Goal: Task Accomplishment & Management: Manage account settings

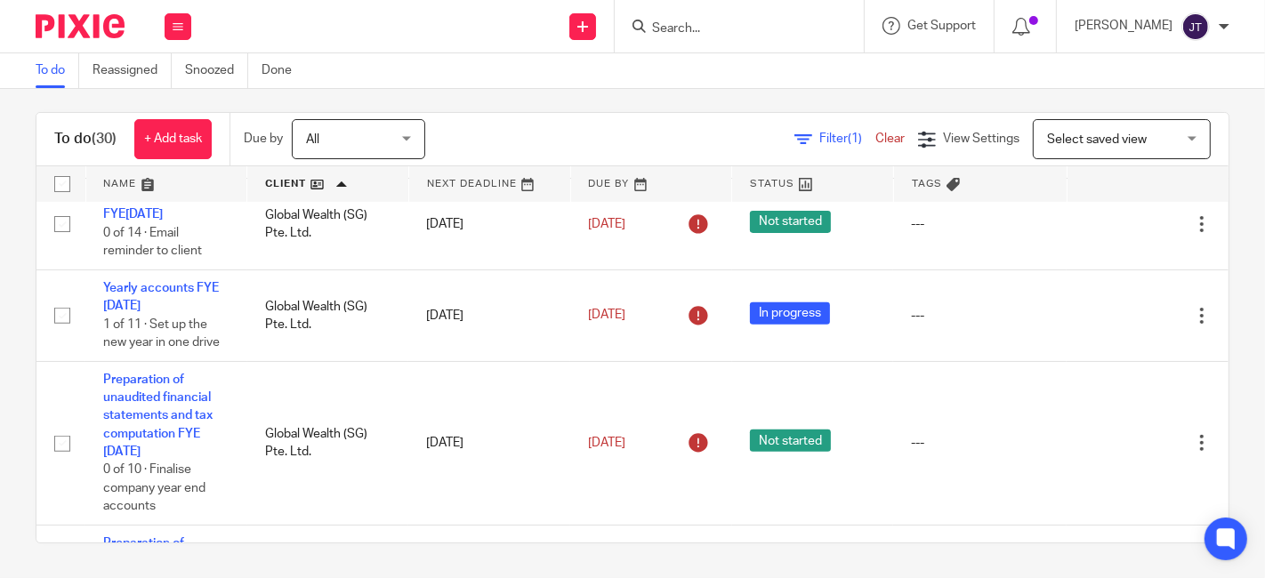
scroll to position [477, 0]
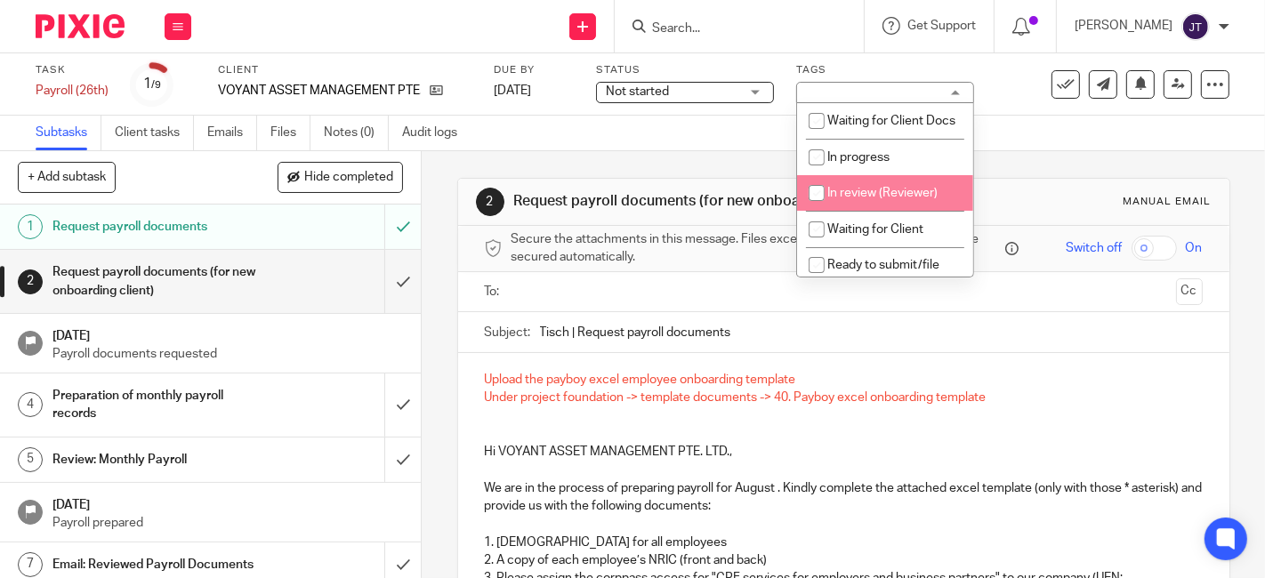
click at [814, 205] on input "checkbox" at bounding box center [817, 193] width 34 height 34
checkbox input "true"
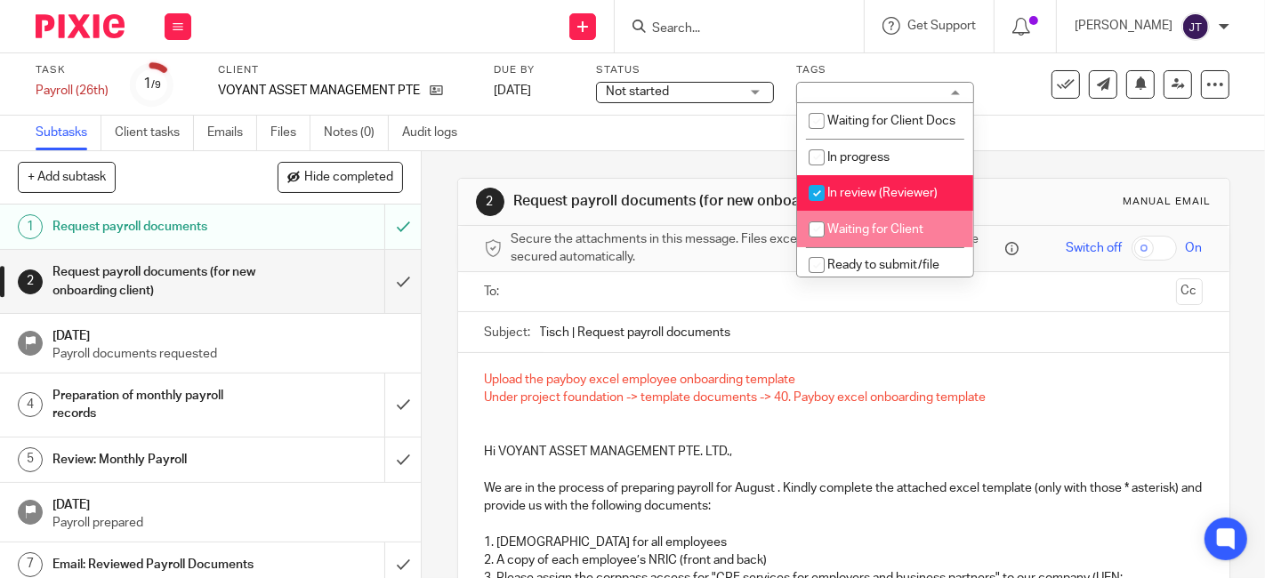
click at [683, 125] on div "Subtasks Client tasks Emails Files Notes (0) Audit logs" at bounding box center [632, 134] width 1265 height 36
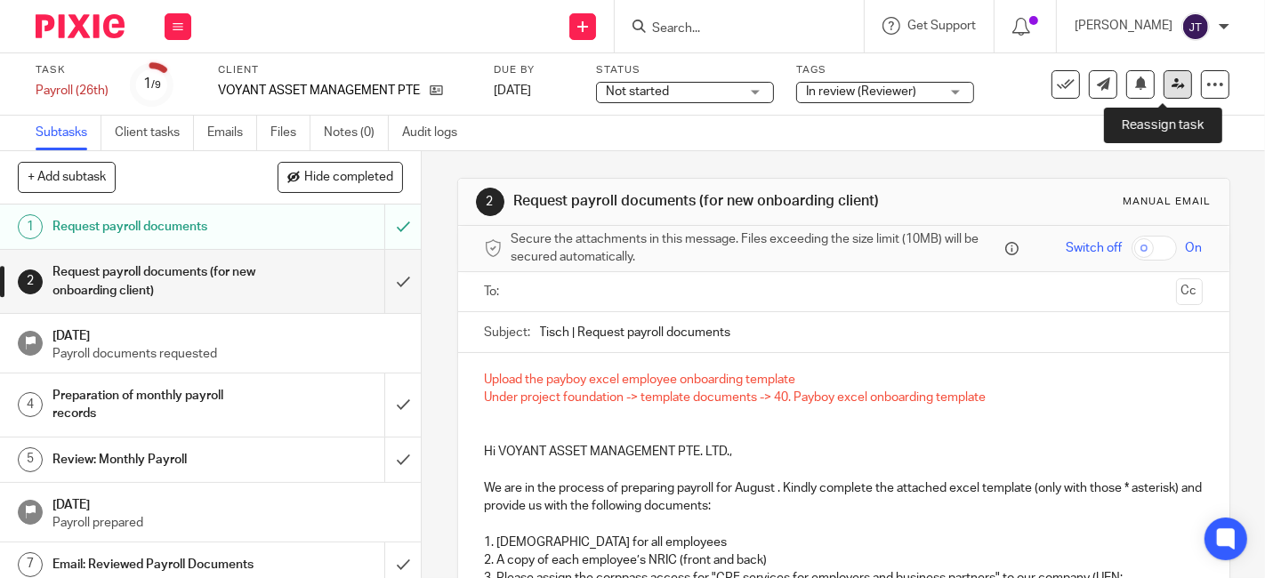
click at [1170, 87] on link at bounding box center [1178, 84] width 28 height 28
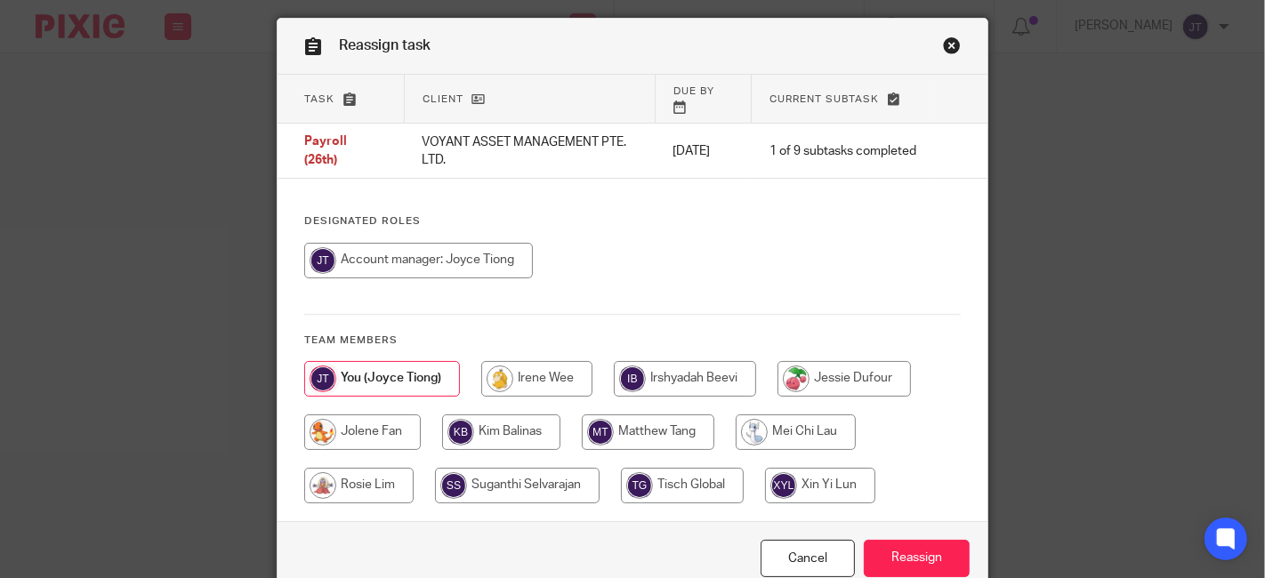
scroll to position [99, 0]
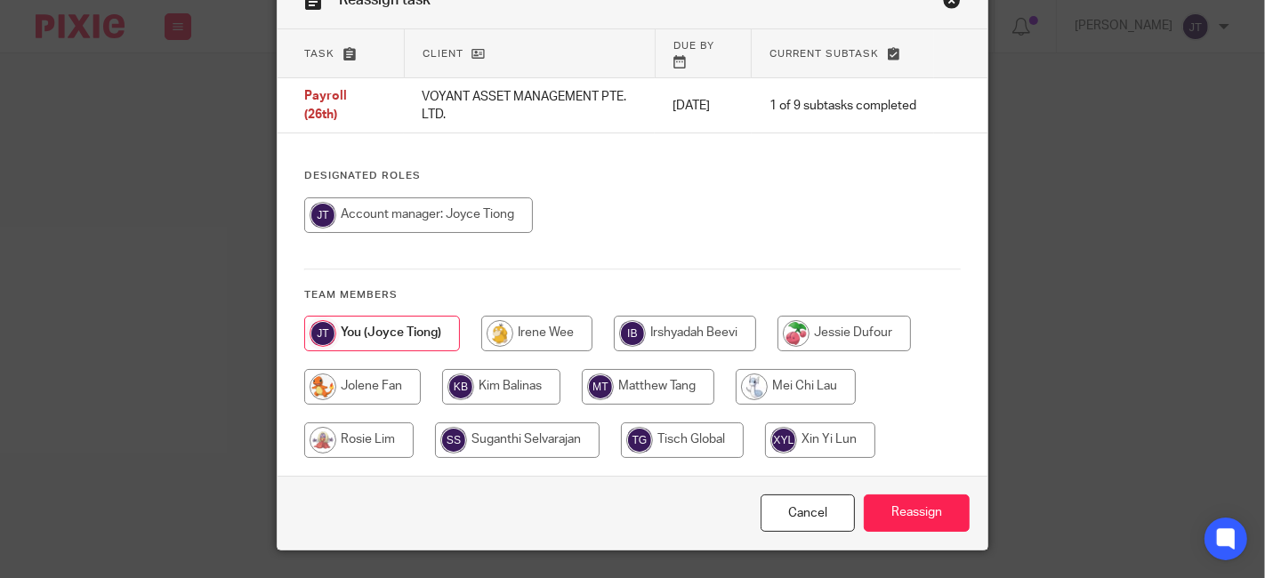
click at [641, 369] on input "radio" at bounding box center [648, 387] width 133 height 36
radio input "true"
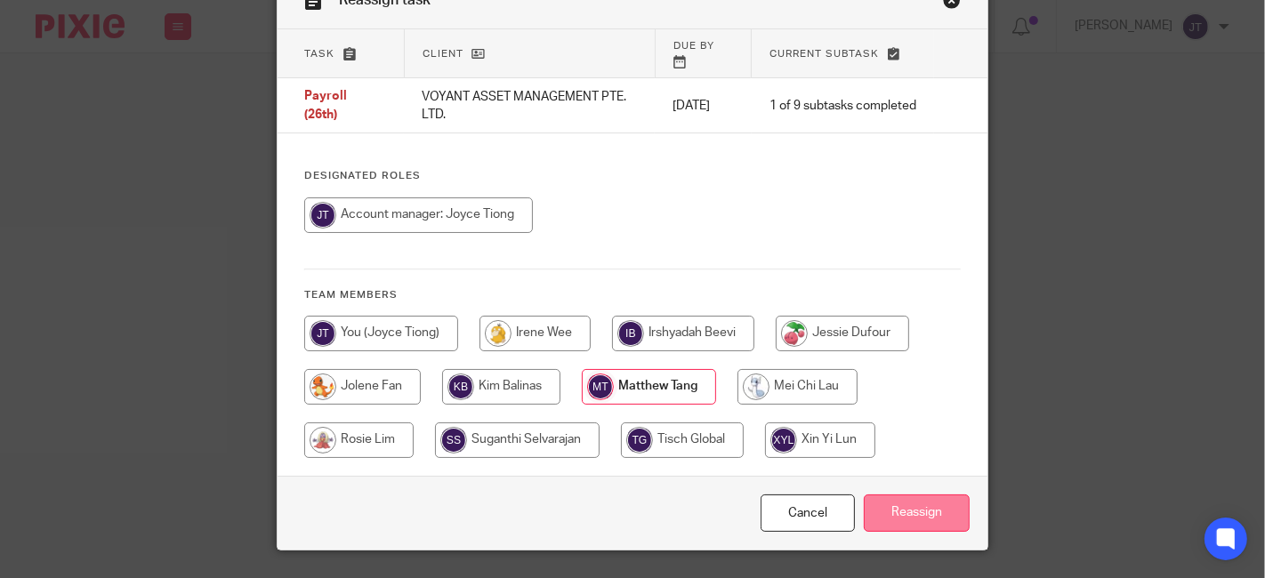
click at [888, 495] on input "Reassign" at bounding box center [917, 514] width 106 height 38
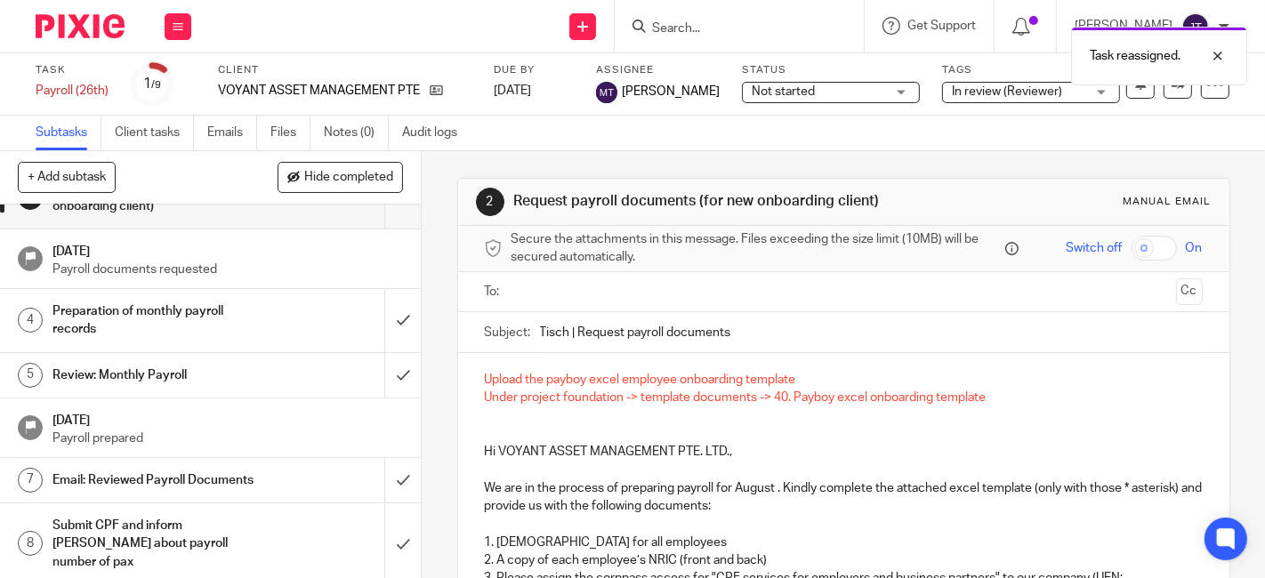
scroll to position [53, 0]
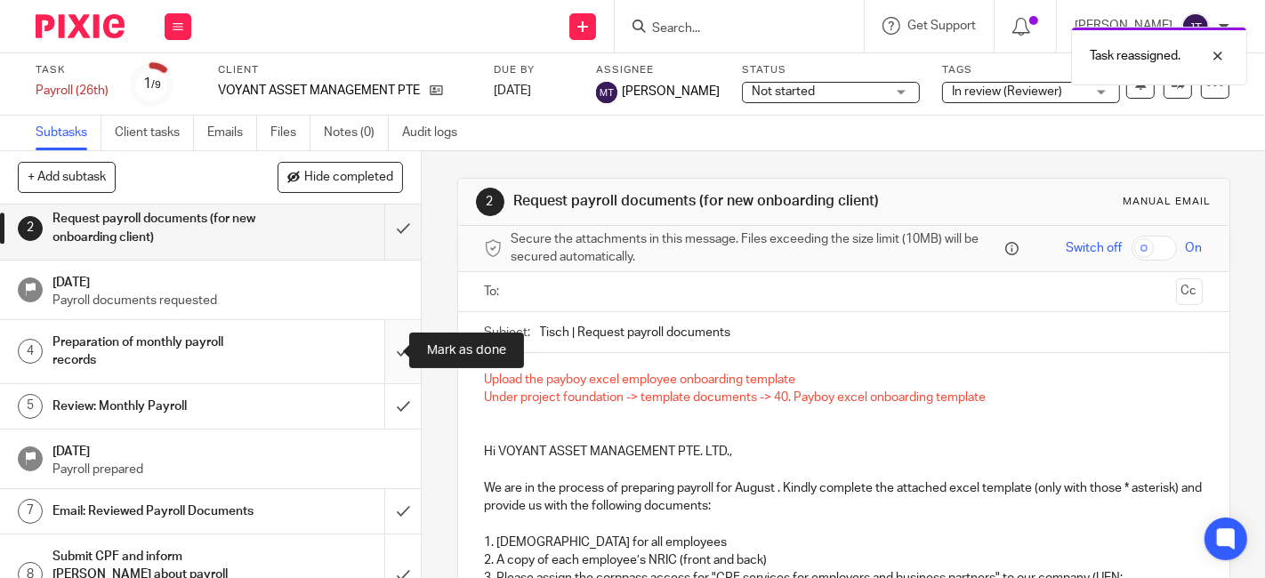
click at [389, 351] on input "submit" at bounding box center [210, 351] width 421 height 63
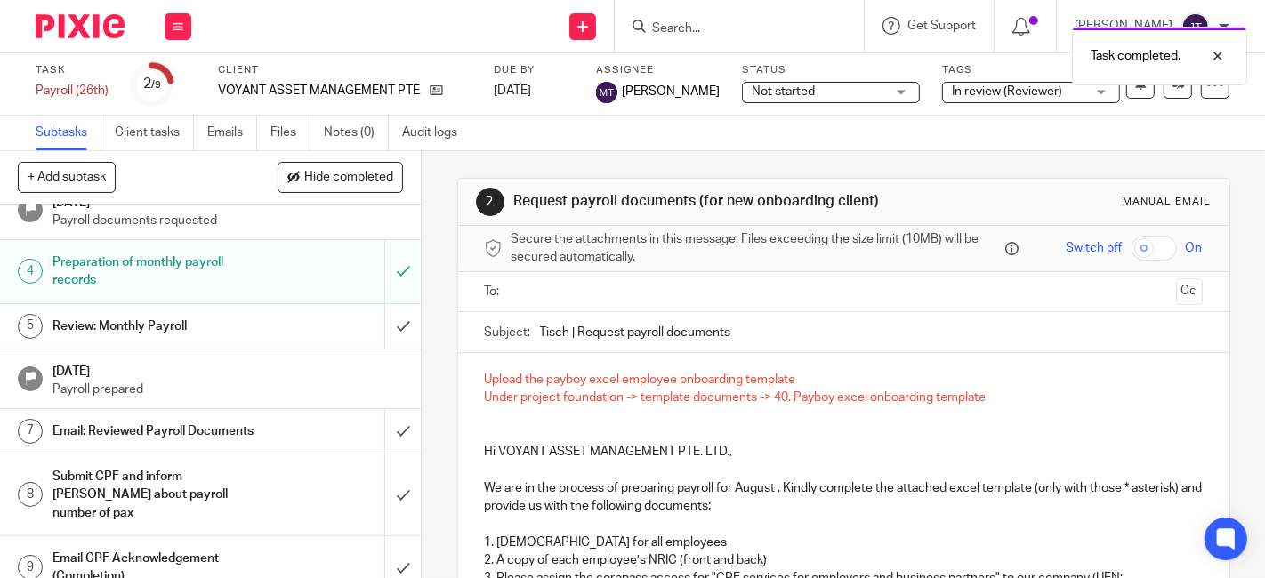
scroll to position [152, 0]
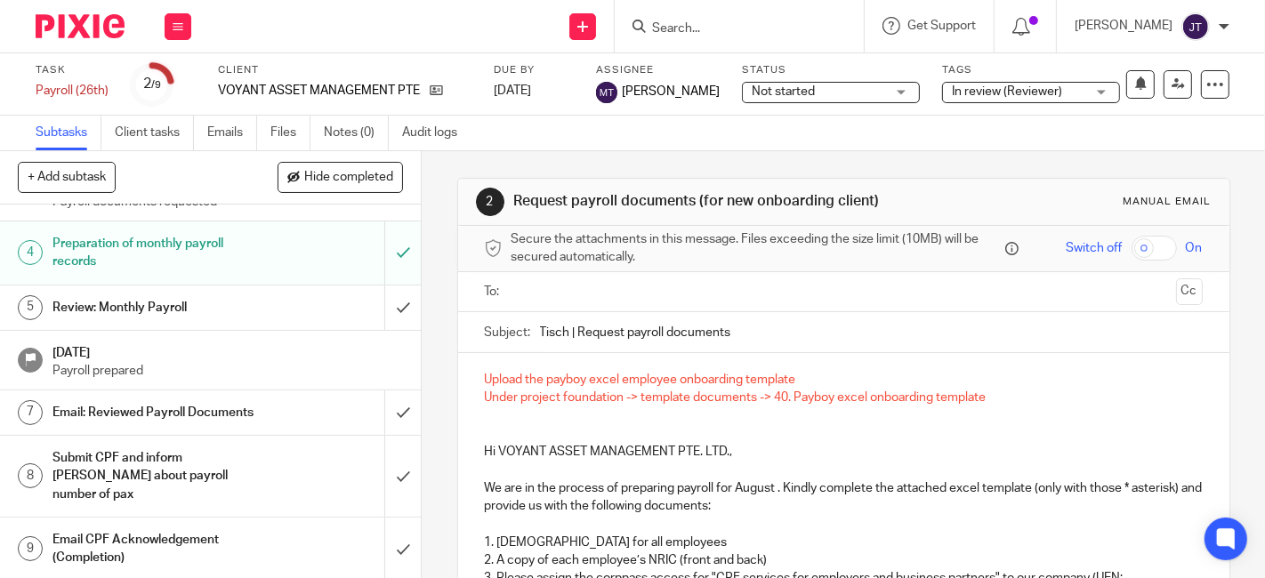
click at [168, 473] on h1 "Submit CPF and inform [PERSON_NAME] about payroll number of pax" at bounding box center [157, 476] width 210 height 63
